Goal: Check status

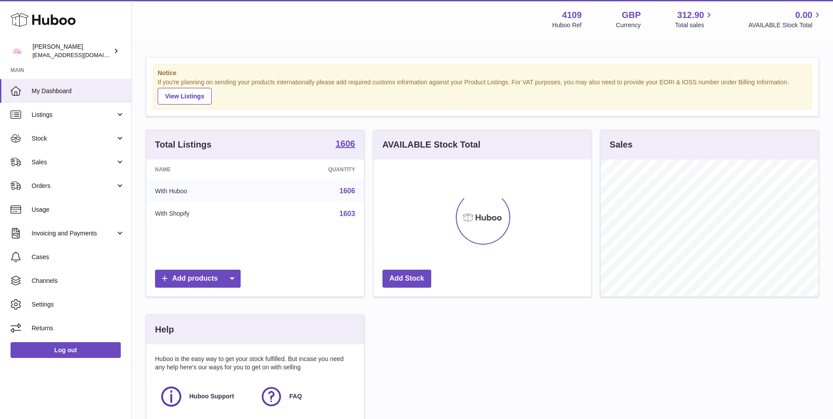
scroll to position [137, 217]
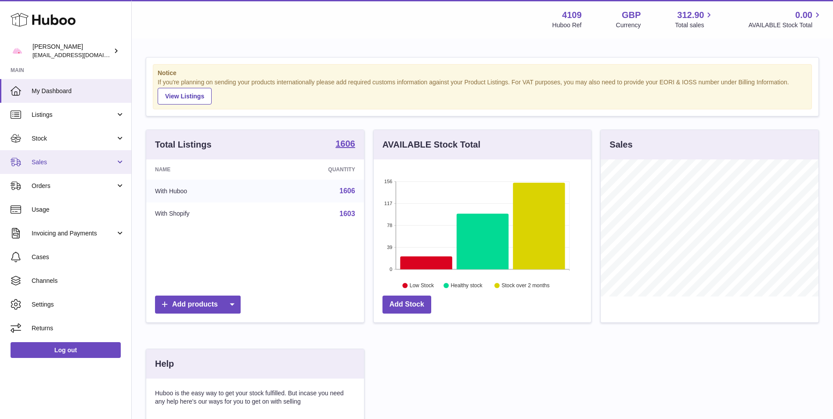
click at [56, 162] on span "Sales" at bounding box center [74, 162] width 84 height 8
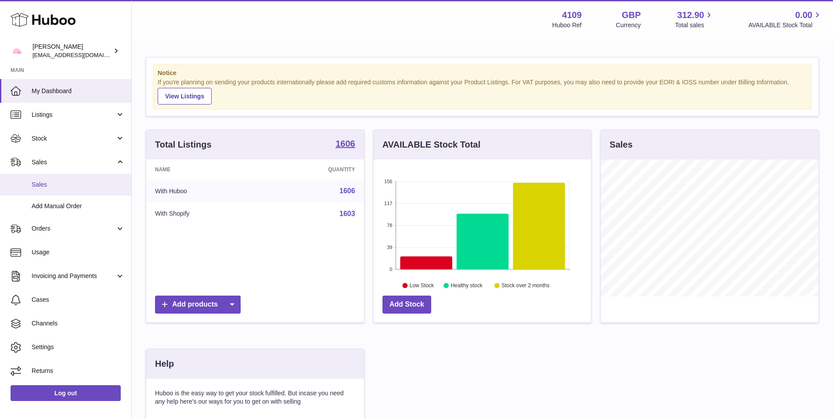
click at [65, 189] on link "Sales" at bounding box center [65, 185] width 131 height 22
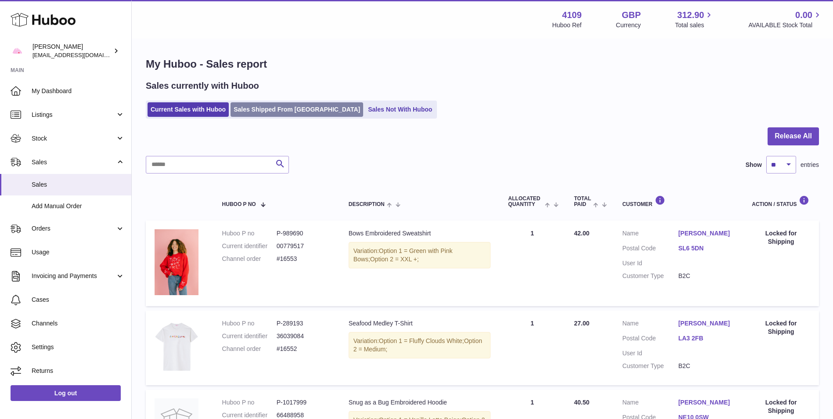
click at [258, 108] on link "Sales Shipped From [GEOGRAPHIC_DATA]" at bounding box center [296, 109] width 133 height 14
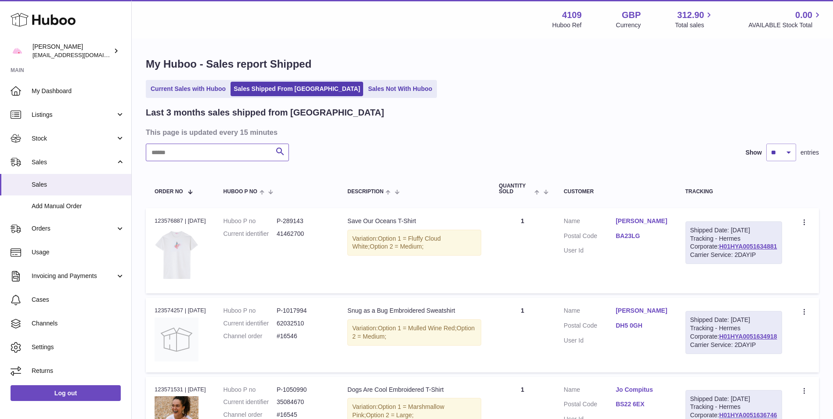
click at [212, 156] on input "text" at bounding box center [217, 153] width 143 height 18
paste input "*****"
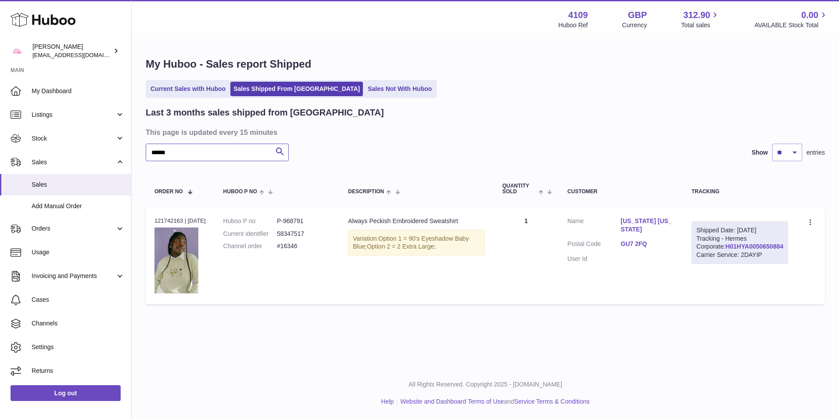
type input "*****"
click at [730, 250] on link "H01HYA0050650884" at bounding box center [755, 246] width 58 height 7
click at [657, 240] on link "GU7 2FQ" at bounding box center [647, 244] width 53 height 8
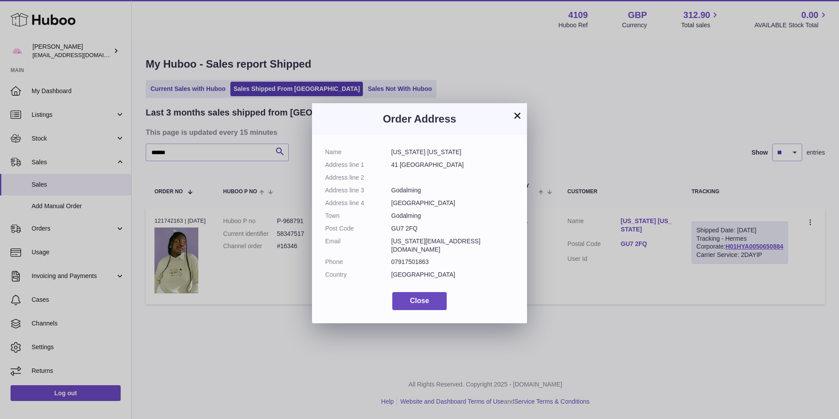
drag, startPoint x: 422, startPoint y: 227, endPoint x: 390, endPoint y: 227, distance: 31.6
click at [390, 227] on dl "Name [US_STATE] [US_STATE] Address line 1 41 [GEOGRAPHIC_DATA] Address line 2 A…" at bounding box center [419, 215] width 189 height 135
drag, startPoint x: 390, startPoint y: 227, endPoint x: 397, endPoint y: 229, distance: 7.4
copy dl "GU7 2FQ"
click at [584, 329] on div "× Order Address Name [US_STATE] [US_STATE] Address line 1 41 [GEOGRAPHIC_DATA] …" at bounding box center [419, 209] width 839 height 419
